Goal: Task Accomplishment & Management: Use online tool/utility

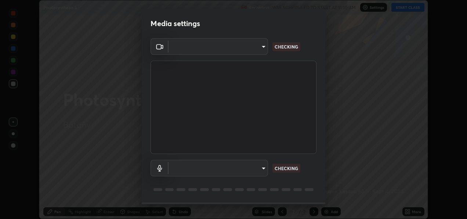
scroll to position [219, 467]
type input "486f78e54d7dddc9be9252412b3621fd46b1b86295bae576e5b24e1a8a6f9220"
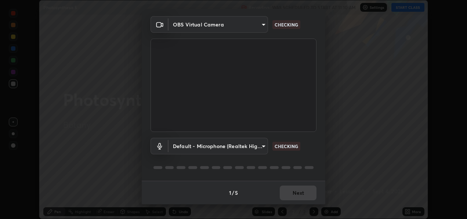
click at [303, 194] on div "1 / 5 Next" at bounding box center [233, 191] width 183 height 23
click at [306, 196] on div "1 / 5 Next" at bounding box center [233, 191] width 183 height 23
click at [306, 193] on div "1 / 5 Next" at bounding box center [233, 191] width 183 height 23
click at [263, 146] on body "Erase all Photosynthesis 5 Recording WAS SCHEDULED TO START AT 11:10 AM Setting…" at bounding box center [233, 109] width 467 height 219
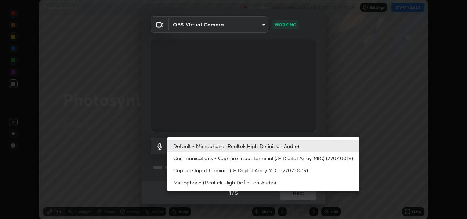
click at [261, 183] on li "Microphone (Realtek High Definition Audio)" at bounding box center [263, 182] width 192 height 12
type input "f8690691222a77e59c6ba1bbf2a4742f13a1830d7e798a5238d139a6e6cde143"
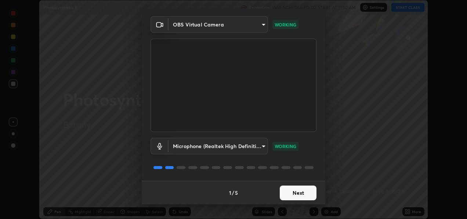
click at [299, 195] on button "Next" at bounding box center [298, 192] width 37 height 15
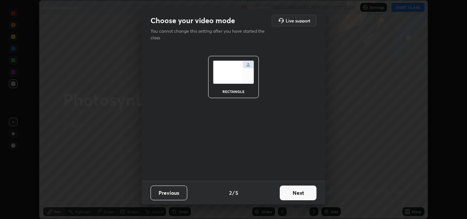
scroll to position [0, 0]
click at [303, 194] on button "Next" at bounding box center [298, 192] width 37 height 15
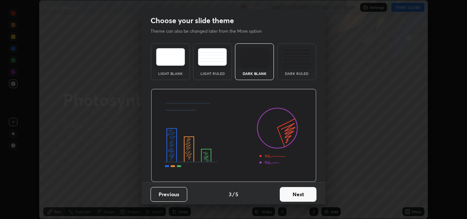
click at [308, 195] on button "Next" at bounding box center [298, 194] width 37 height 15
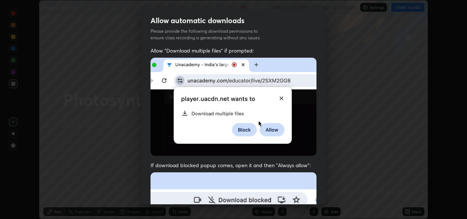
click at [314, 194] on div "Allow "Download multiple files" if prompted: If download blocked popup comes, o…" at bounding box center [233, 201] width 183 height 309
click at [320, 192] on div "Allow "Download multiple files" if prompted: If download blocked popup comes, o…" at bounding box center [233, 201] width 183 height 309
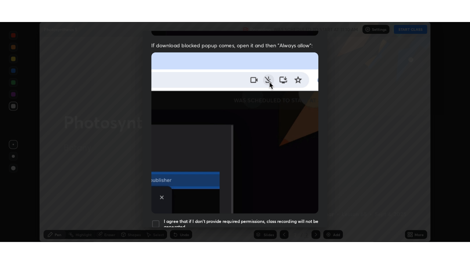
scroll to position [172, 0]
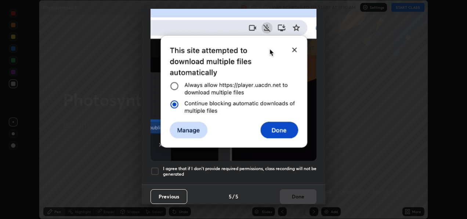
click at [285, 168] on h5 "I agree that if I don't provide required permissions, class recording will not …" at bounding box center [239, 170] width 153 height 11
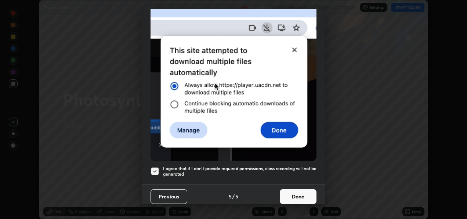
click at [296, 190] on button "Done" at bounding box center [298, 196] width 37 height 15
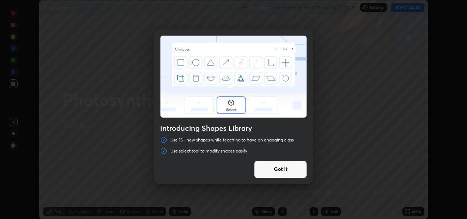
click at [409, 7] on div "Introducing Shapes Library Use 15+ new shapes while teaching to have an engagin…" at bounding box center [233, 109] width 467 height 219
click at [413, 214] on div "Introducing Shapes Library Use 15+ new shapes while teaching to have an engagin…" at bounding box center [233, 109] width 467 height 219
click at [298, 170] on button "Got it" at bounding box center [280, 169] width 53 height 18
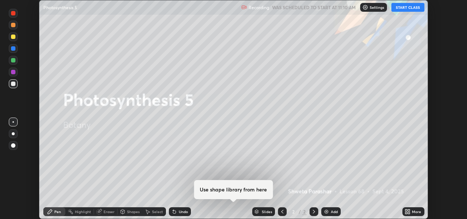
click at [407, 7] on button "START CLASS" at bounding box center [407, 7] width 33 height 9
click at [413, 210] on div "More" at bounding box center [416, 211] width 9 height 4
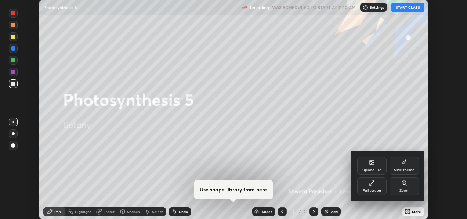
click at [380, 190] on div "Full screen" at bounding box center [371, 191] width 18 height 4
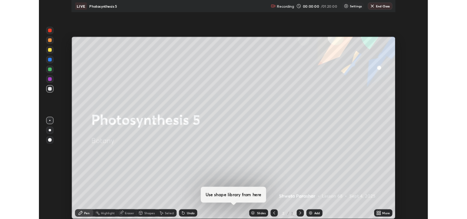
scroll to position [264, 470]
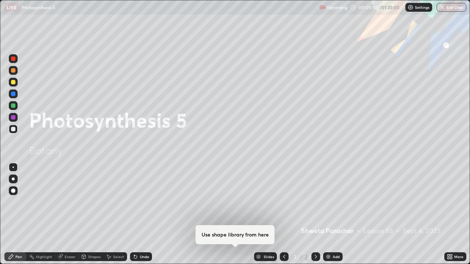
click at [335, 218] on div "Add" at bounding box center [335, 257] width 7 height 4
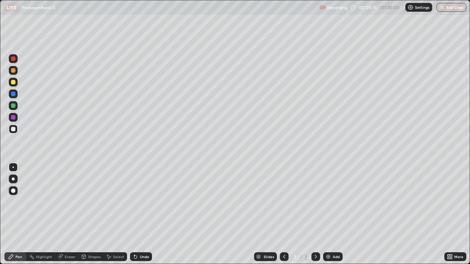
click at [451, 218] on icon at bounding box center [451, 256] width 2 height 2
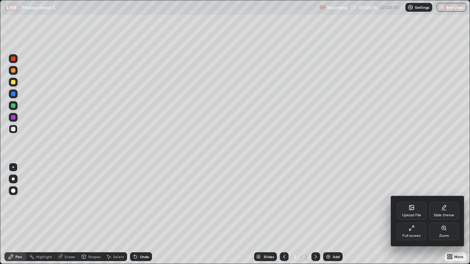
click at [407, 218] on div "Full screen" at bounding box center [411, 232] width 29 height 18
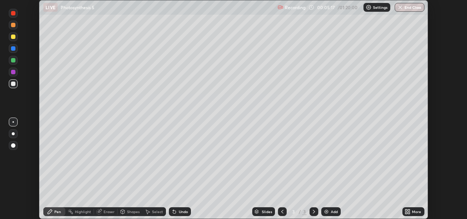
scroll to position [219, 467]
